Goal: Information Seeking & Learning: Learn about a topic

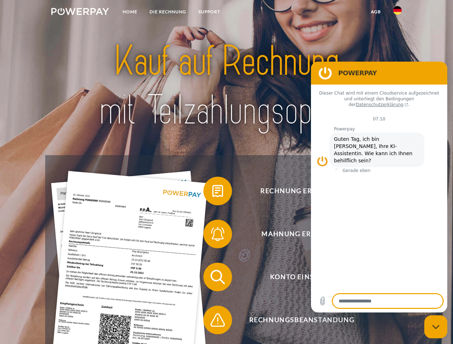
click at [80, 13] on img at bounding box center [80, 11] width 58 height 7
click at [397, 13] on img at bounding box center [397, 10] width 9 height 9
click at [375, 12] on link "agb" at bounding box center [376, 11] width 22 height 13
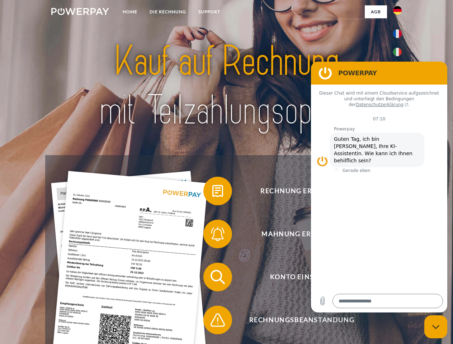
click at [212, 193] on span at bounding box center [207, 191] width 36 height 36
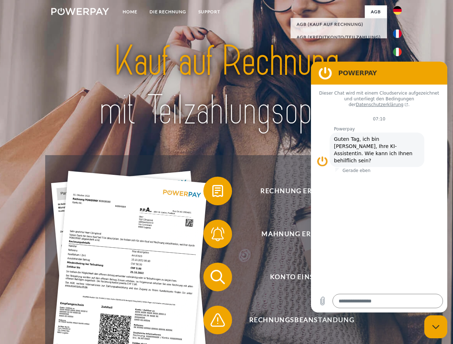
click at [212, 236] on div "Rechnung erhalten? Mahnung erhalten? Konto einsehen" at bounding box center [226, 298] width 362 height 287
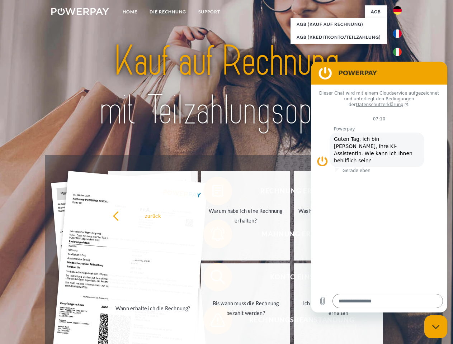
click at [212, 279] on link "Bis wann muss die Rechnung bezahlt werden?" at bounding box center [245, 309] width 89 height 90
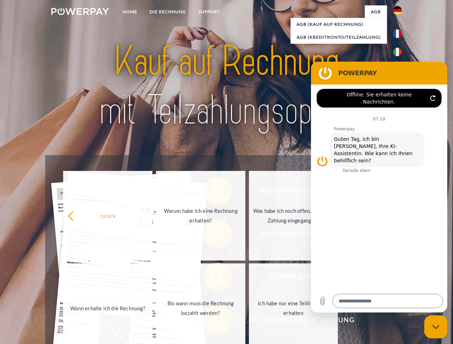
click at [212, 322] on span at bounding box center [207, 320] width 36 height 36
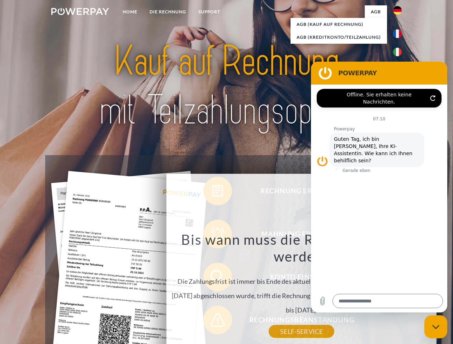
click at [436, 327] on icon "Messaging-Fenster schließen" at bounding box center [436, 327] width 8 height 5
type textarea "*"
